Goal: Find specific page/section: Find specific page/section

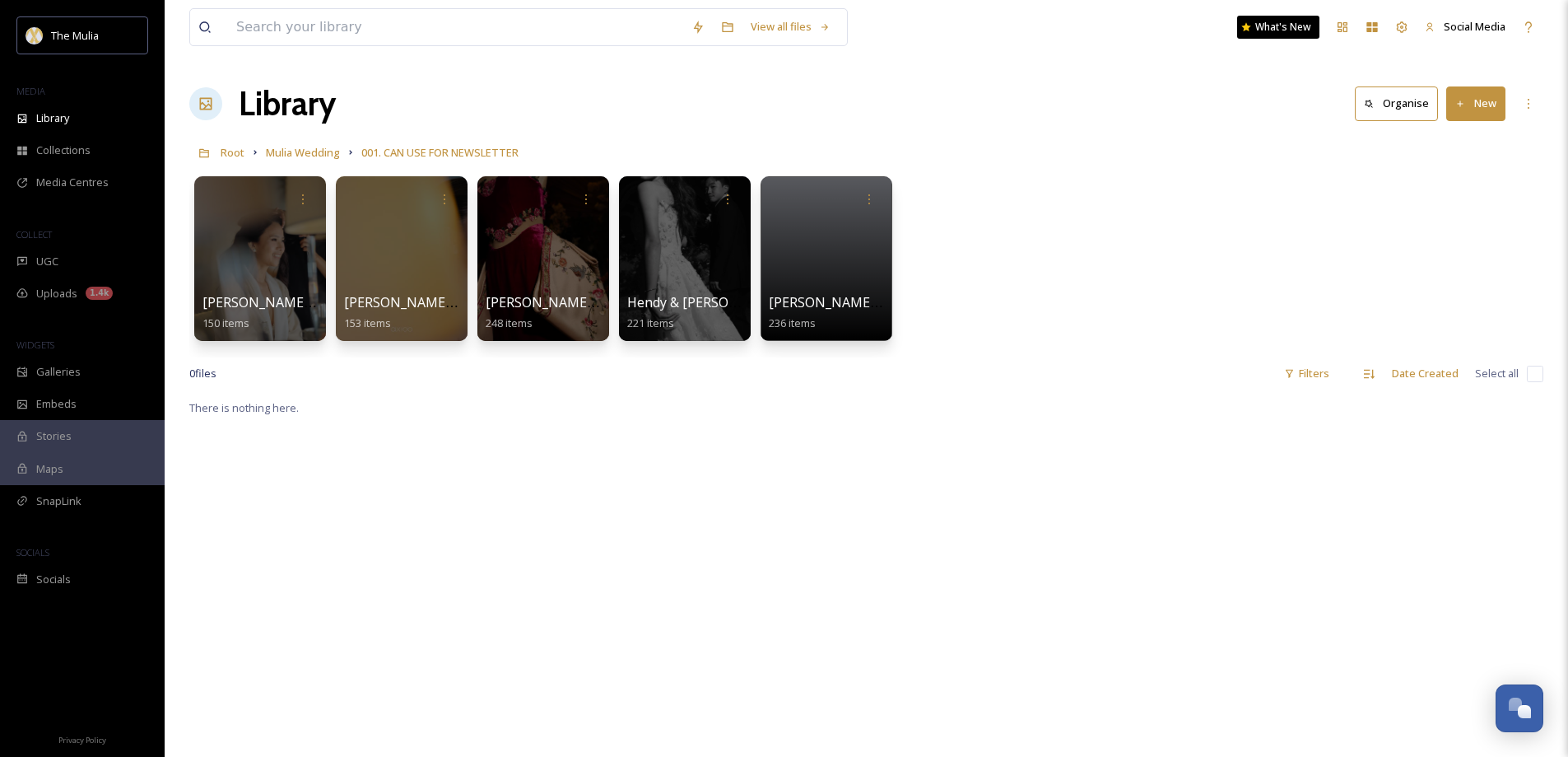
scroll to position [2318, 0]
click at [284, 151] on span "Mulia Wedding" at bounding box center [303, 152] width 74 height 15
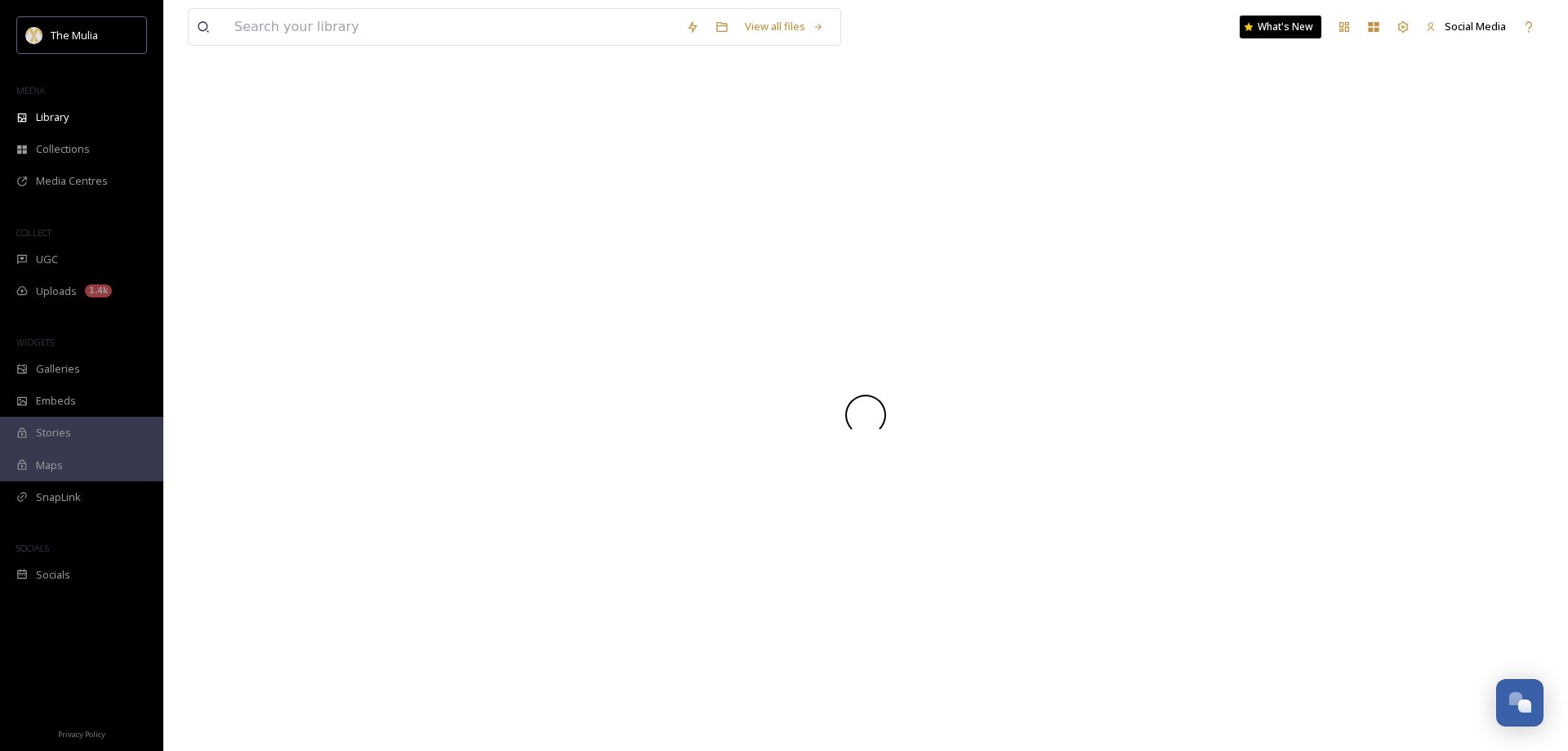
click at [303, 115] on div at bounding box center [865, 414] width 1356 height 672
click at [56, 118] on span "Library" at bounding box center [52, 117] width 33 height 15
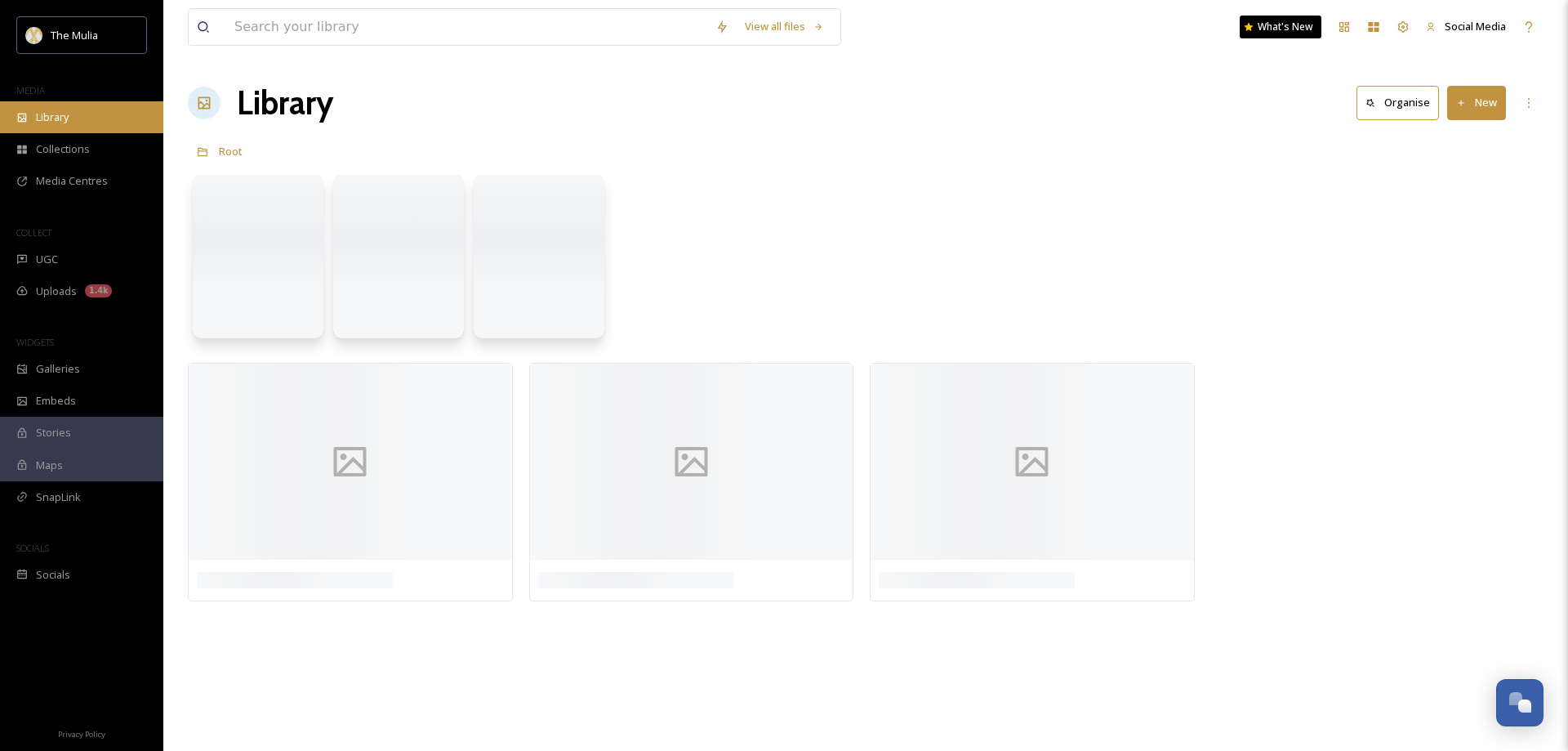
click at [41, 111] on span "Library" at bounding box center [52, 117] width 33 height 15
